Goal: Task Accomplishment & Management: Manage account settings

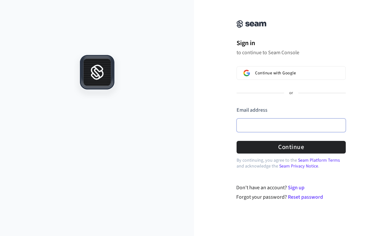
click at [283, 124] on input "Email address" at bounding box center [291, 126] width 109 height 14
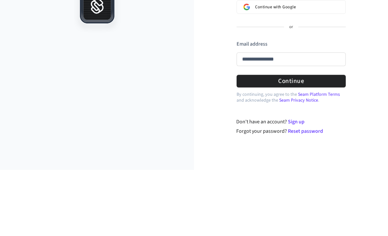
click at [237, 107] on button "submit" at bounding box center [237, 107] width 0 height 0
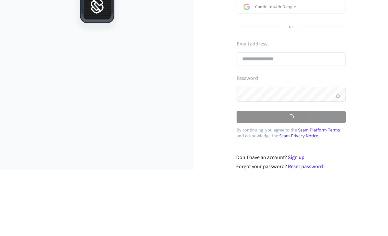
type input "**********"
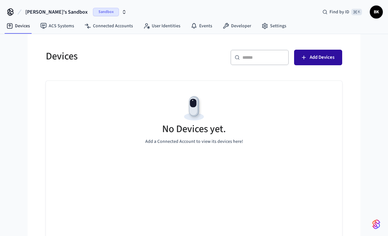
click at [318, 59] on span "Add Devices" at bounding box center [322, 57] width 25 height 8
click at [319, 59] on span "Add Devices" at bounding box center [322, 57] width 25 height 8
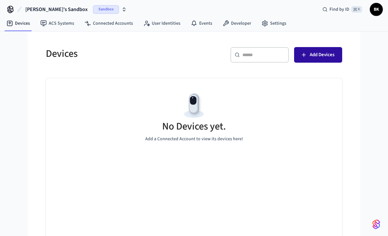
scroll to position [4, 0]
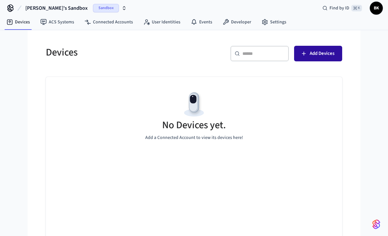
click at [322, 56] on span "Add Devices" at bounding box center [322, 53] width 25 height 8
click at [321, 52] on span "Add Devices" at bounding box center [322, 53] width 25 height 8
click at [325, 55] on span "Add Devices" at bounding box center [322, 53] width 25 height 8
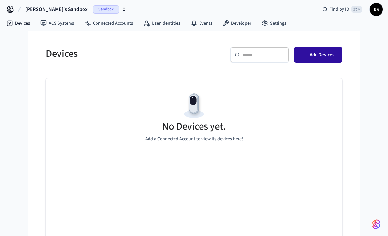
scroll to position [0, 0]
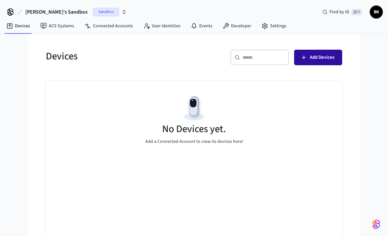
click at [328, 59] on span "Add Devices" at bounding box center [322, 57] width 25 height 8
click at [323, 57] on span "Add Devices" at bounding box center [322, 57] width 25 height 8
click at [329, 60] on span "Add Devices" at bounding box center [322, 57] width 25 height 8
click at [334, 56] on span "Add Devices" at bounding box center [322, 57] width 25 height 8
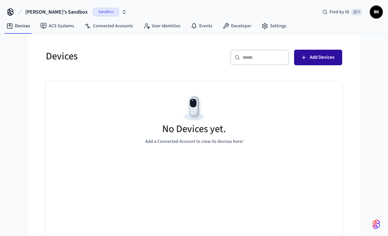
click at [333, 56] on span "Add Devices" at bounding box center [322, 57] width 25 height 8
click at [332, 58] on span "Add Devices" at bounding box center [322, 57] width 25 height 8
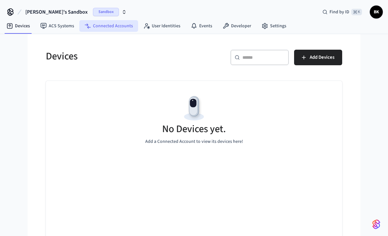
click at [120, 32] on link "Connected Accounts" at bounding box center [108, 26] width 59 height 12
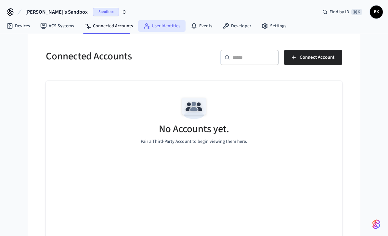
click at [166, 31] on link "User Identities" at bounding box center [161, 26] width 47 height 12
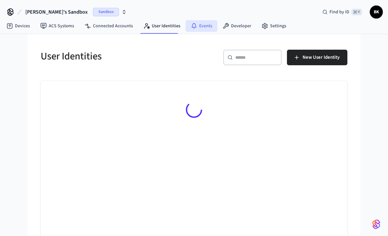
click at [206, 29] on link "Events" at bounding box center [202, 26] width 32 height 12
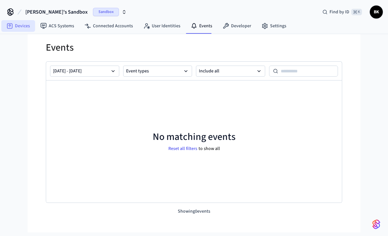
click at [25, 31] on link "Devices" at bounding box center [18, 26] width 34 height 12
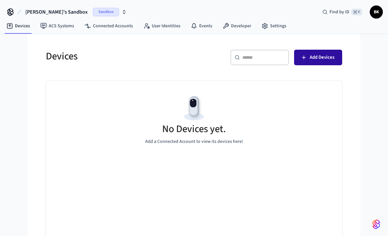
click at [323, 60] on span "Add Devices" at bounding box center [322, 57] width 25 height 8
click at [317, 62] on button "Add Devices" at bounding box center [318, 58] width 48 height 16
